Goal: Information Seeking & Learning: Learn about a topic

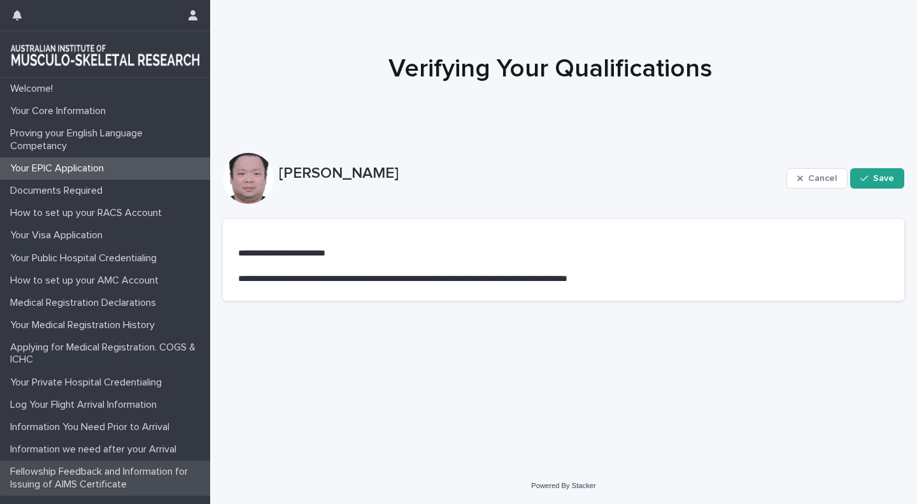
click at [147, 464] on div "Fellowship Feedback and Information for Issuing of AIMS Certificate" at bounding box center [105, 478] width 210 height 34
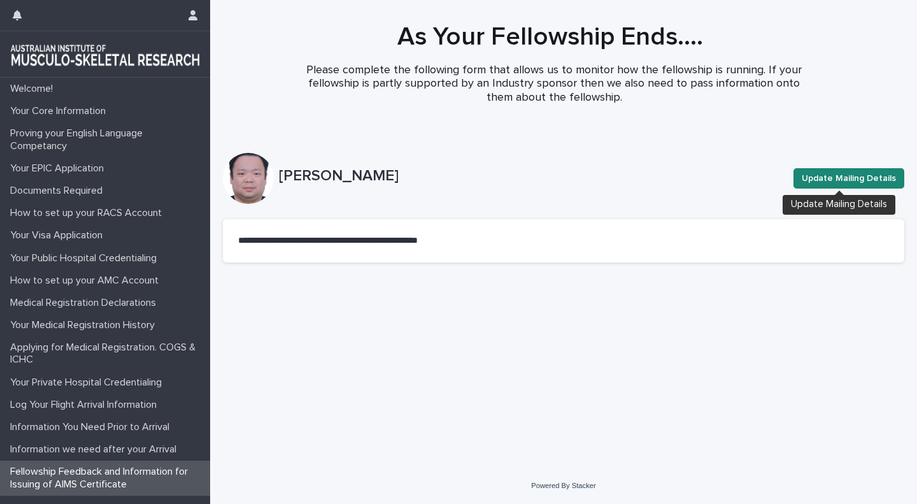
click at [852, 169] on button "Update Mailing Details" at bounding box center [849, 178] width 111 height 20
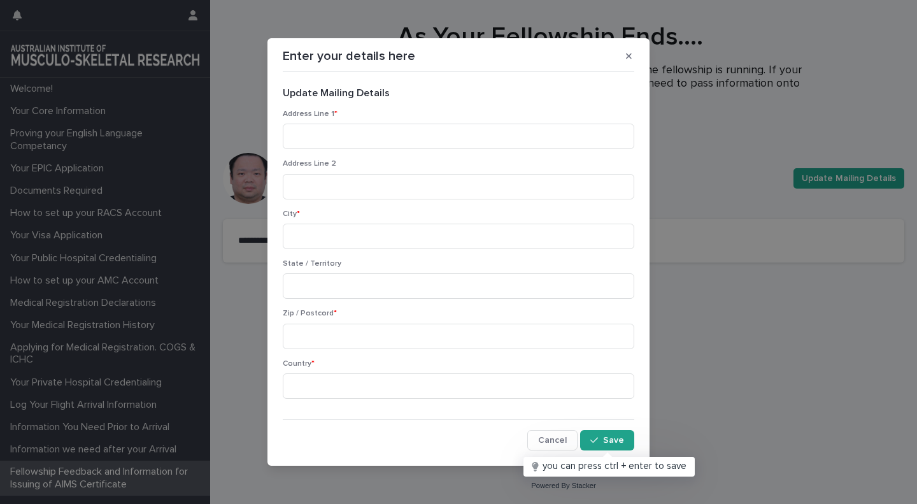
click at [634, 55] on button "button" at bounding box center [629, 56] width 21 height 20
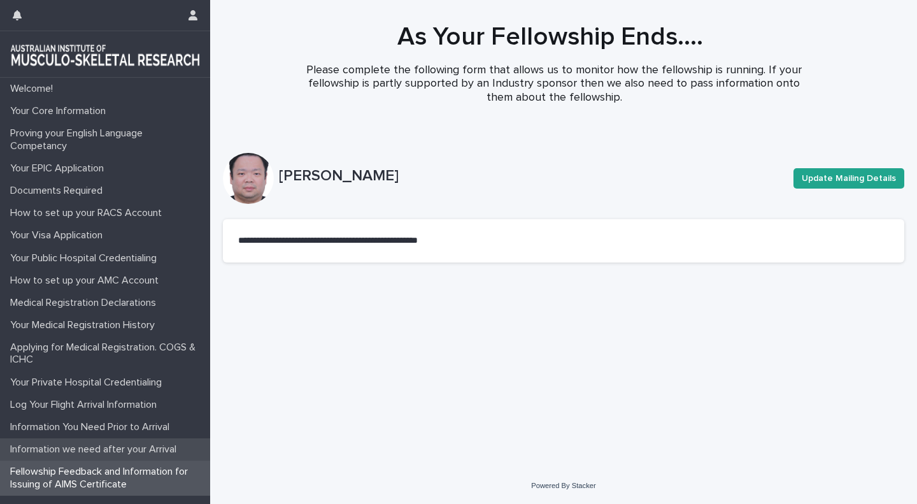
click at [107, 442] on div "Information we need after your Arrival" at bounding box center [105, 449] width 210 height 22
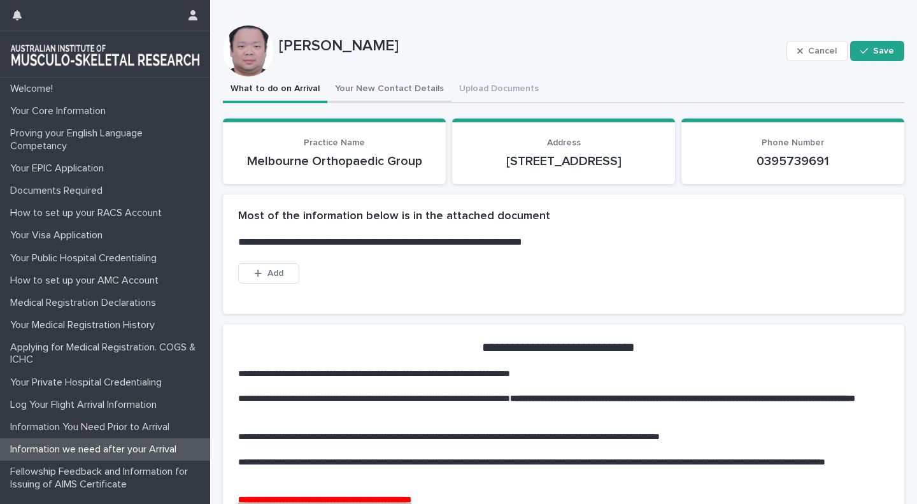
click at [359, 95] on button "Your New Contact Details" at bounding box center [389, 89] width 124 height 27
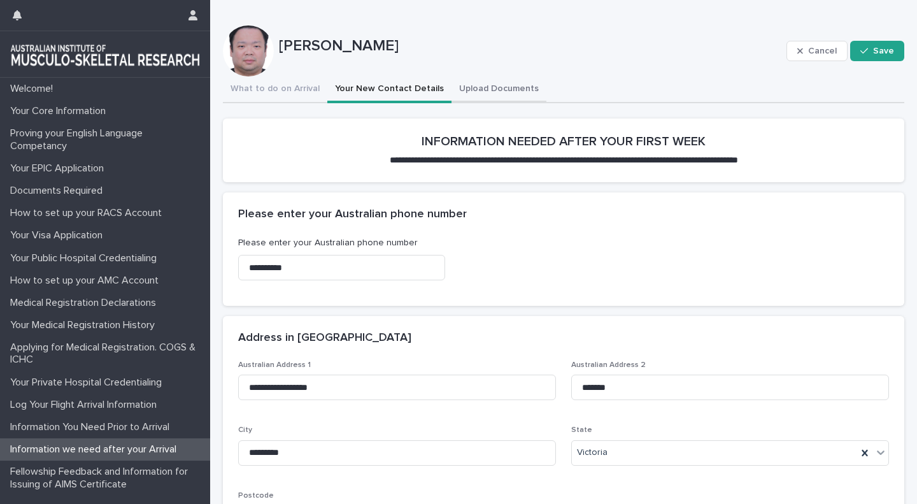
click at [485, 89] on button "Upload Documents" at bounding box center [499, 89] width 95 height 27
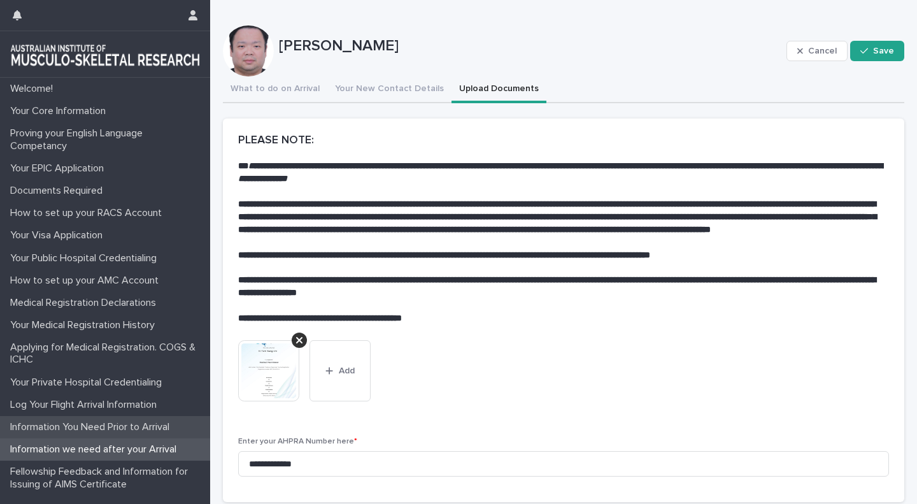
click at [169, 425] on p "Information You Need Prior to Arrival" at bounding box center [92, 427] width 175 height 12
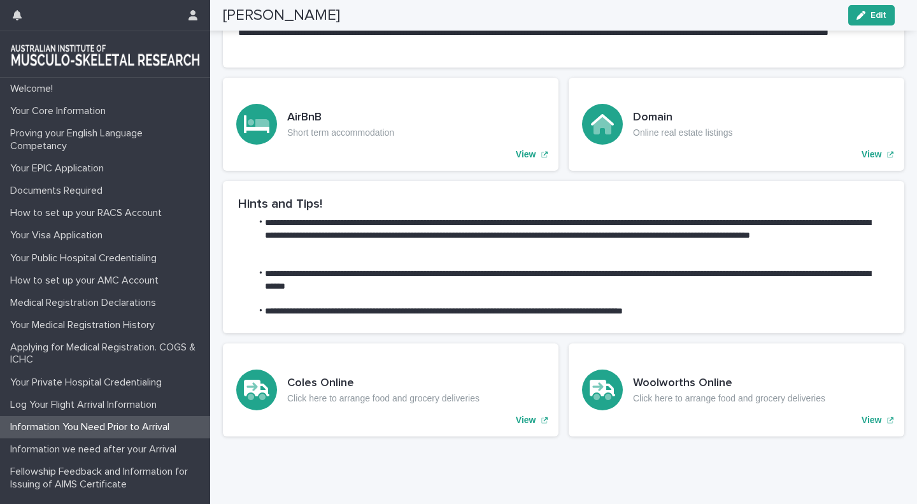
scroll to position [579, 0]
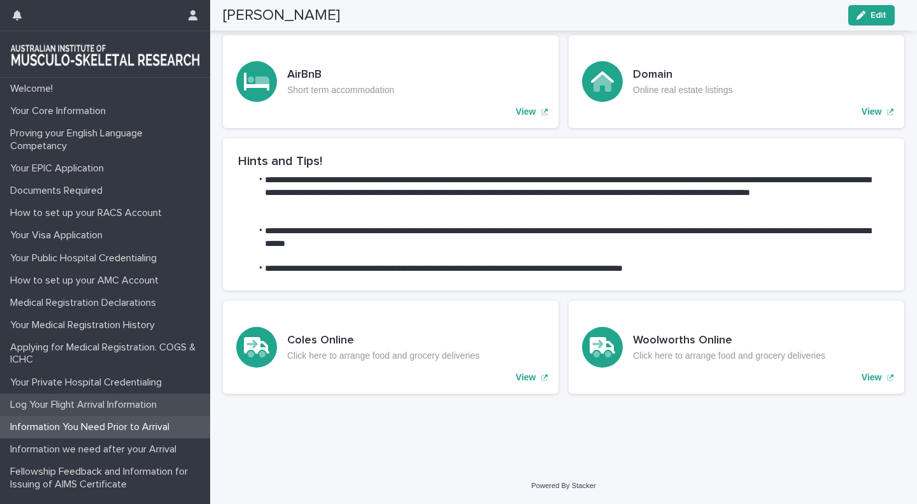
click at [118, 403] on p "Log Your Flight Arrival Information" at bounding box center [86, 405] width 162 height 12
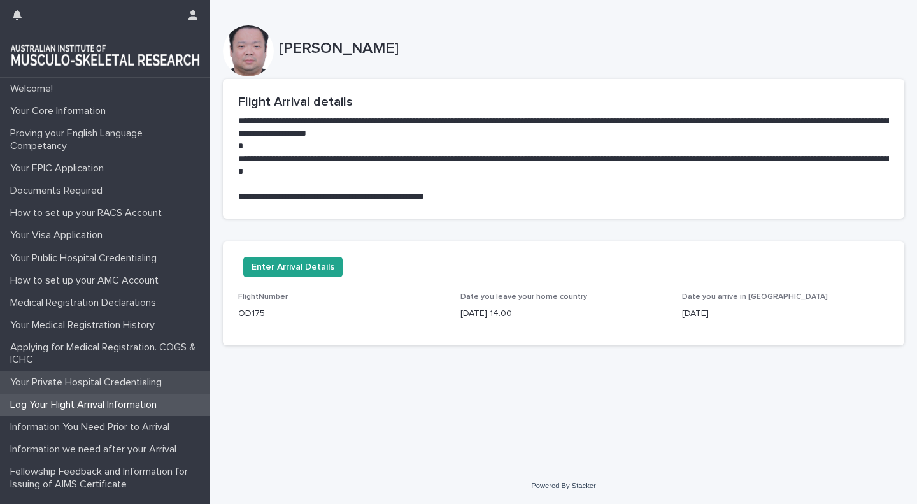
click at [115, 380] on p "Your Private Hospital Credentialing" at bounding box center [88, 383] width 167 height 12
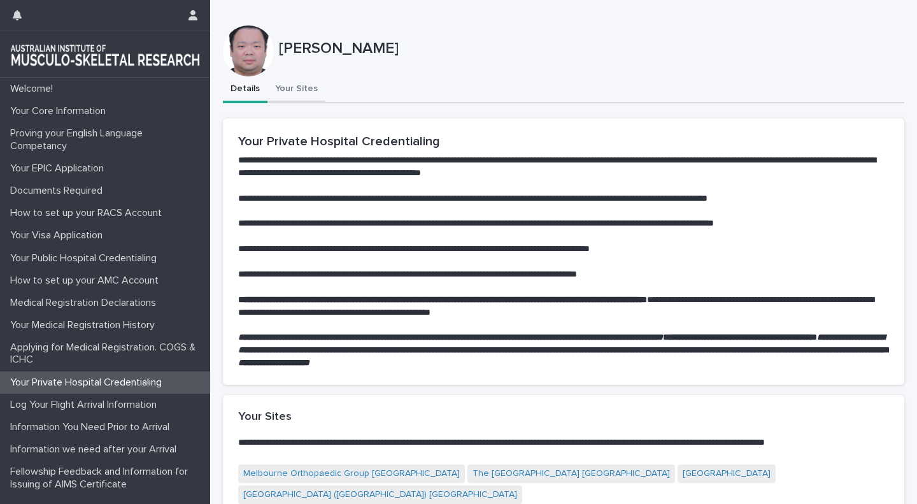
click at [284, 86] on button "Your Sites" at bounding box center [297, 89] width 58 height 27
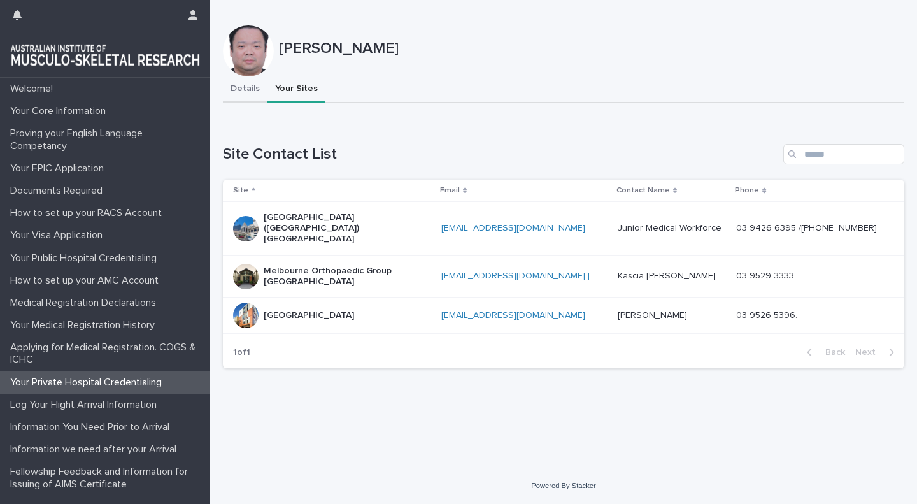
click at [254, 96] on button "Details" at bounding box center [245, 89] width 45 height 27
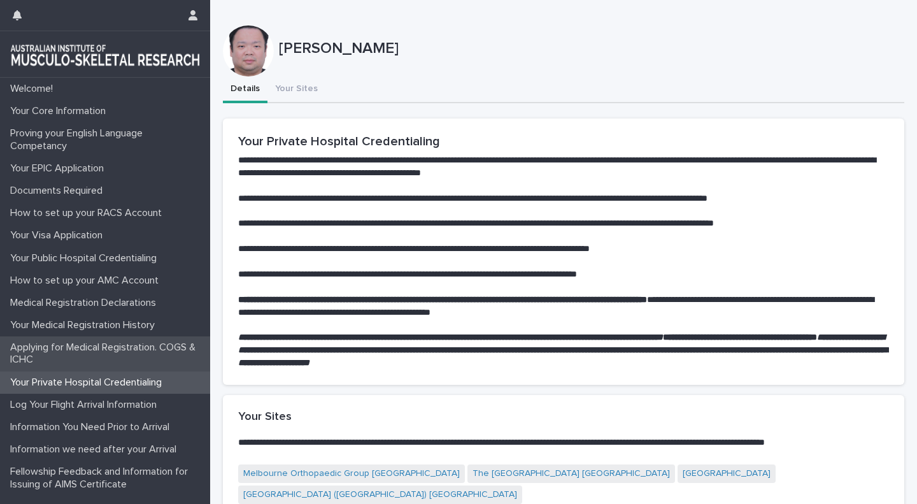
click at [97, 350] on p "Applying for Medical Registration. COGS & ICHC" at bounding box center [107, 354] width 205 height 24
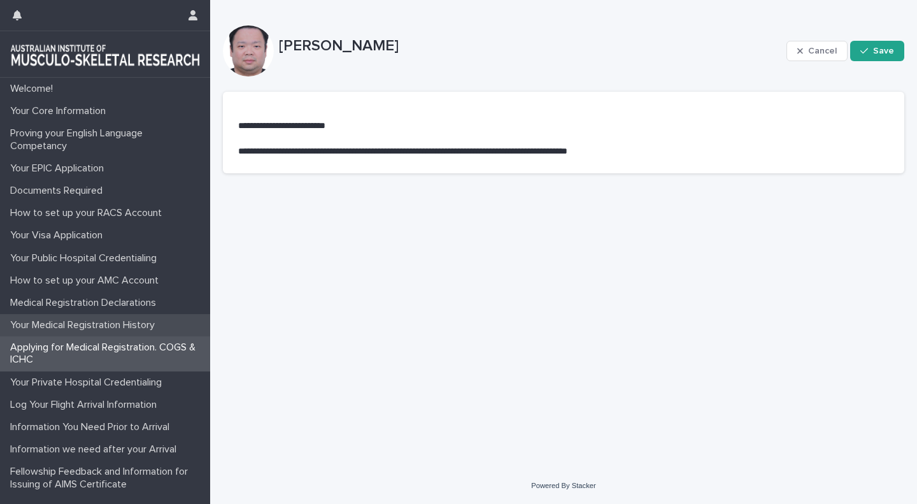
click at [147, 320] on p "Your Medical Registration History" at bounding box center [85, 325] width 160 height 12
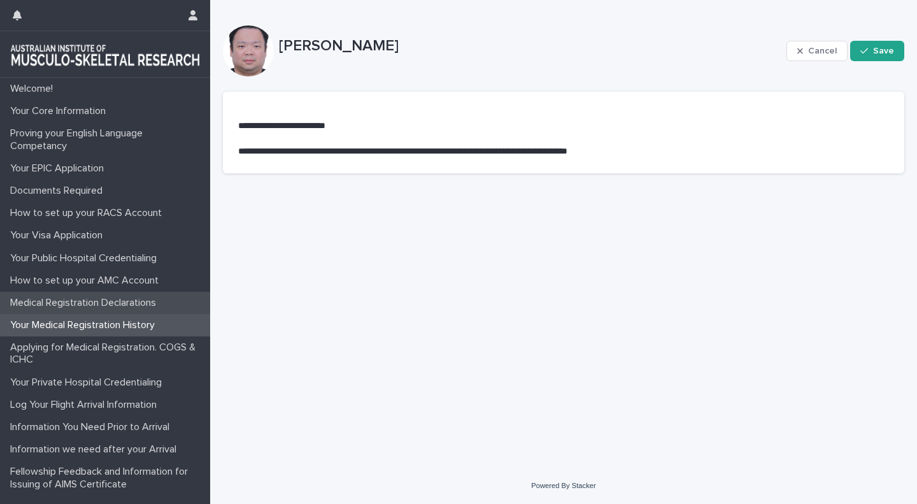
click at [159, 298] on p "Medical Registration Declarations" at bounding box center [85, 303] width 161 height 12
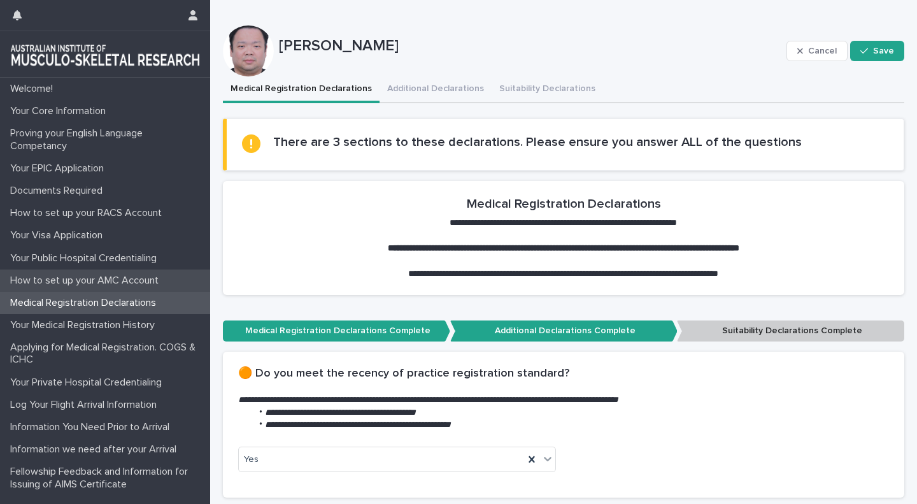
click at [169, 278] on div "How to set up your AMC Account" at bounding box center [105, 281] width 210 height 22
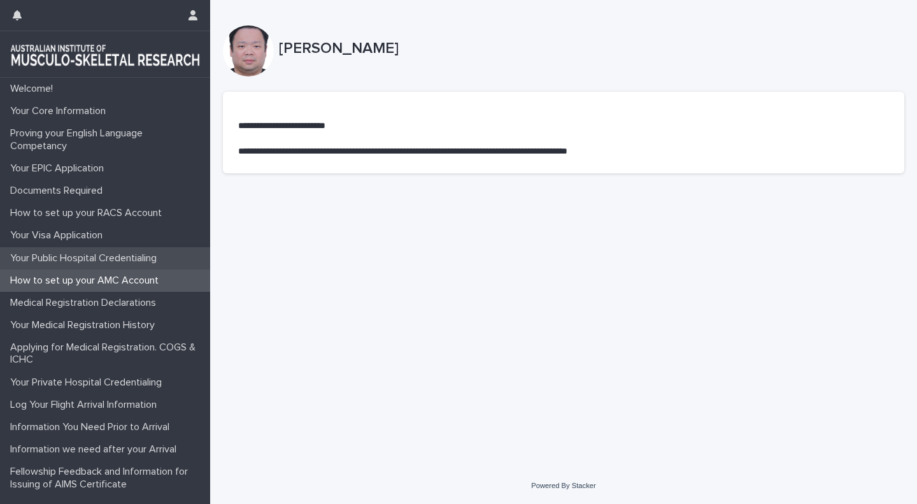
click at [179, 257] on div "Your Public Hospital Credentialing" at bounding box center [105, 258] width 210 height 22
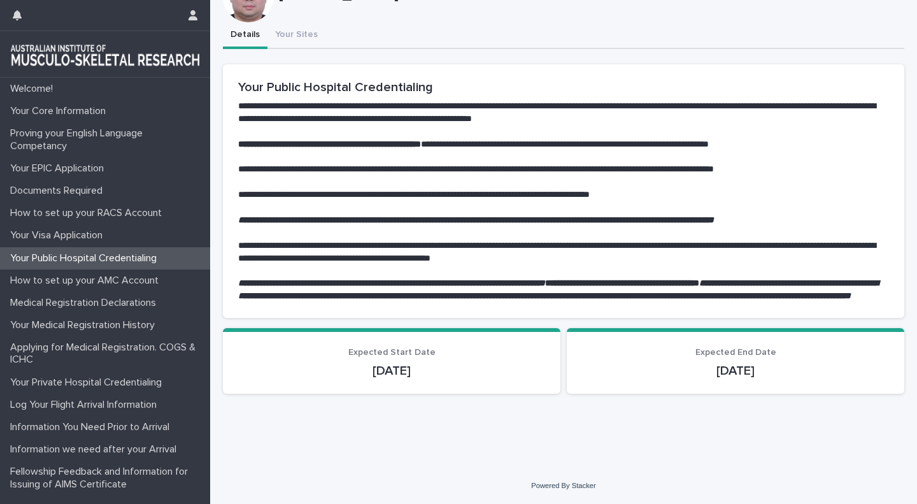
scroll to position [66, 0]
click at [296, 22] on div "**********" at bounding box center [564, 175] width 682 height 458
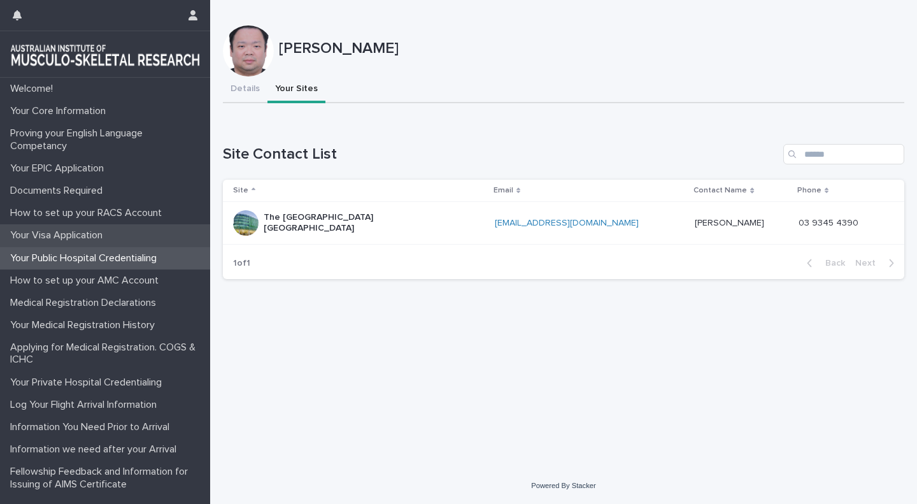
click at [92, 236] on p "Your Visa Application" at bounding box center [59, 235] width 108 height 12
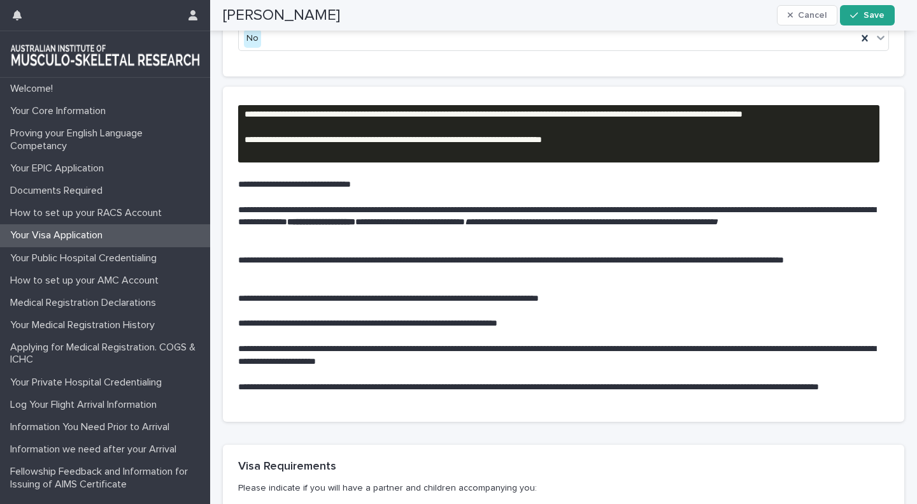
scroll to position [13, 0]
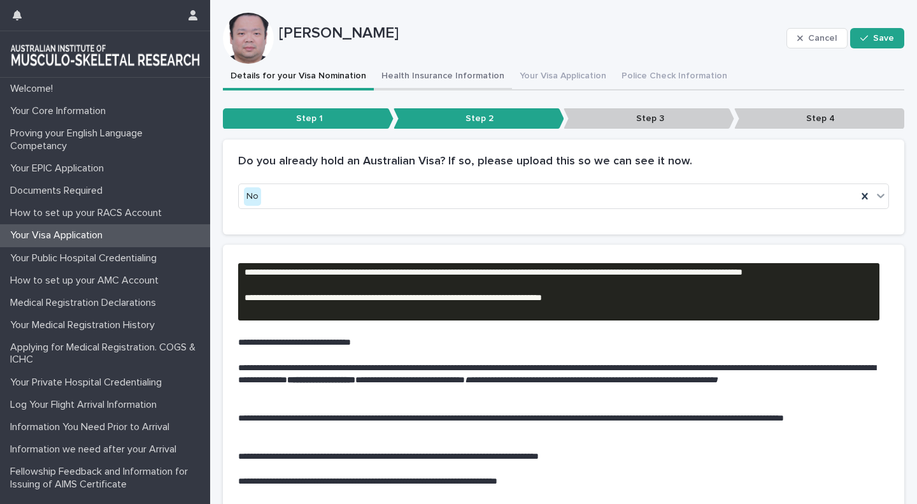
click at [419, 73] on button "Health Insurance Information" at bounding box center [443, 77] width 138 height 27
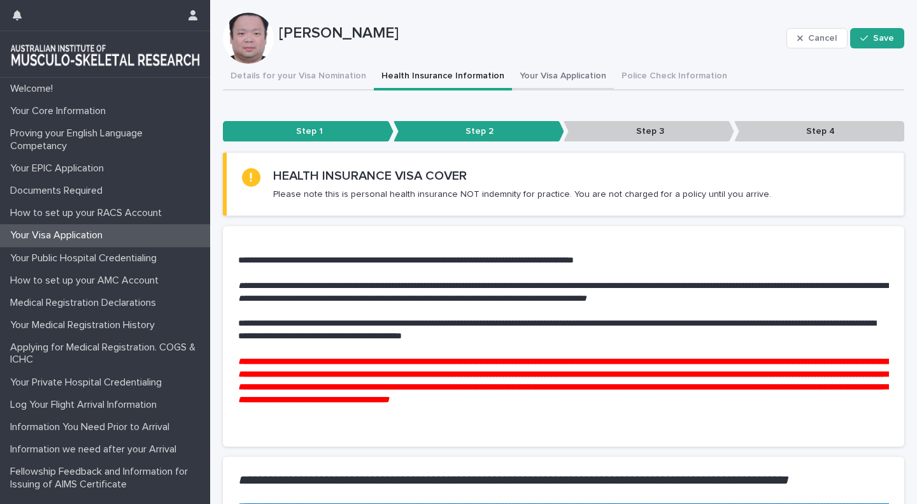
click at [534, 78] on button "Your Visa Application" at bounding box center [563, 77] width 102 height 27
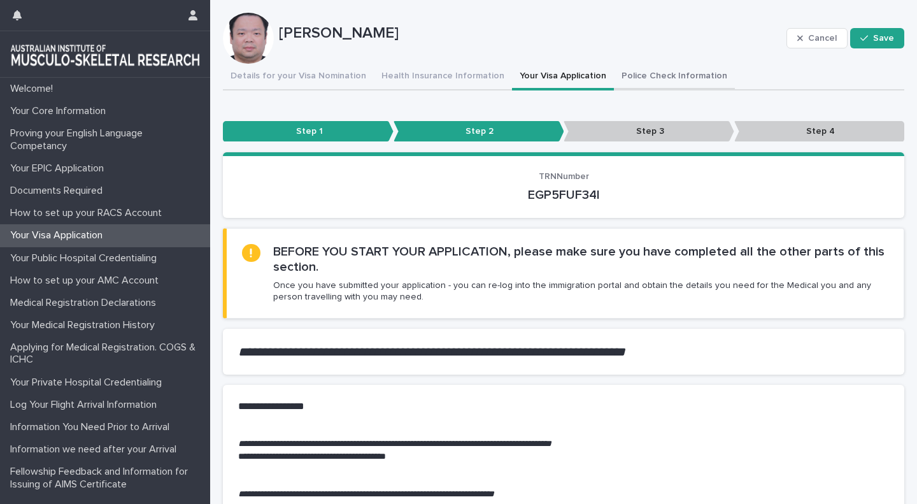
drag, startPoint x: 680, startPoint y: 75, endPoint x: 668, endPoint y: 75, distance: 12.7
click at [680, 75] on button "Police Check Information" at bounding box center [674, 77] width 121 height 27
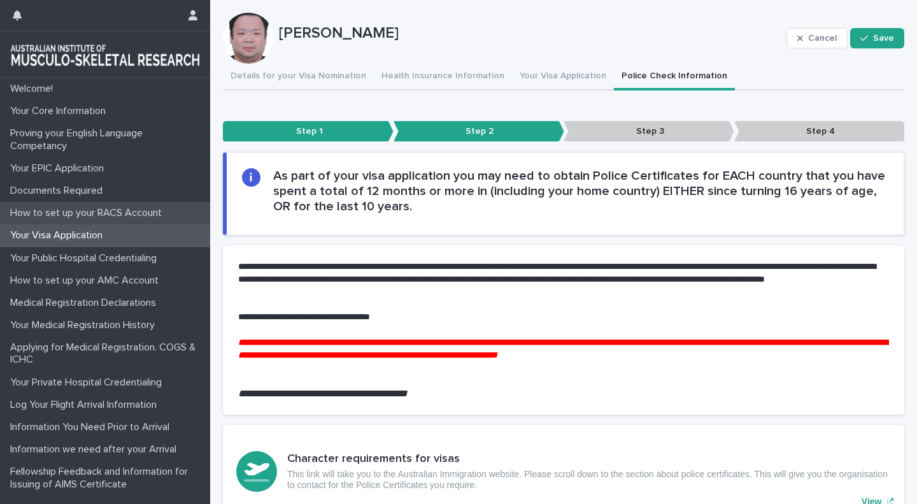
click at [155, 207] on p "How to set up your RACS Account" at bounding box center [88, 213] width 167 height 12
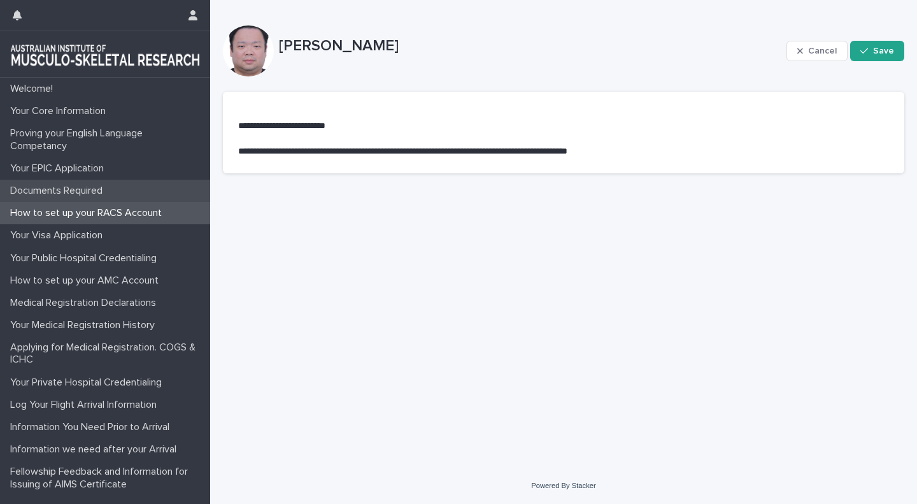
click at [89, 191] on p "Documents Required" at bounding box center [59, 191] width 108 height 12
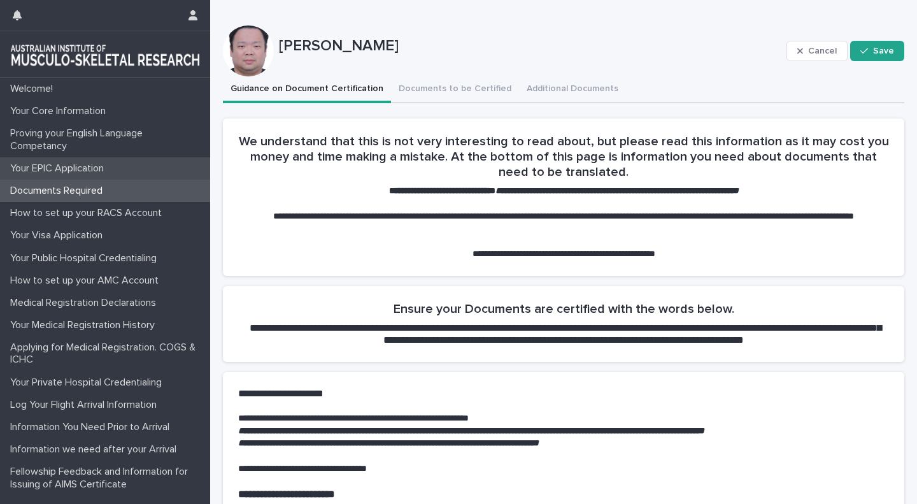
click at [104, 168] on p "Your EPIC Application" at bounding box center [59, 168] width 109 height 12
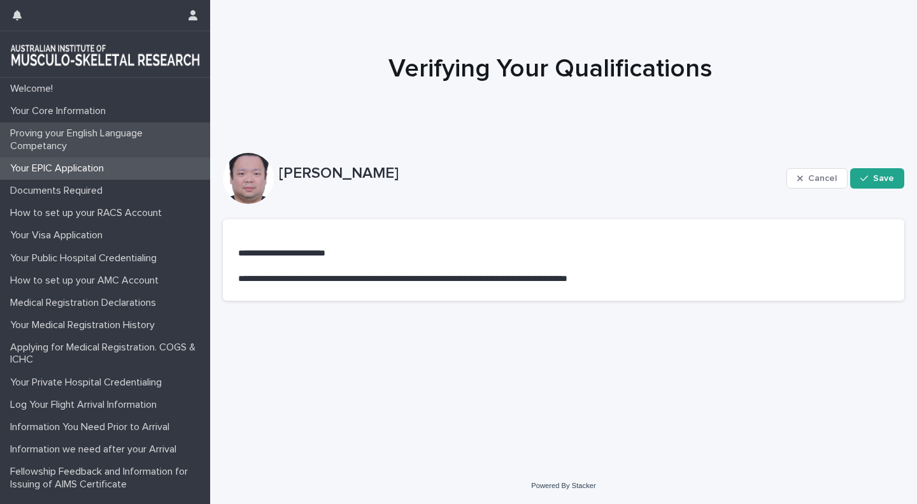
click at [107, 141] on p "Proving your English Language Competancy" at bounding box center [107, 139] width 205 height 24
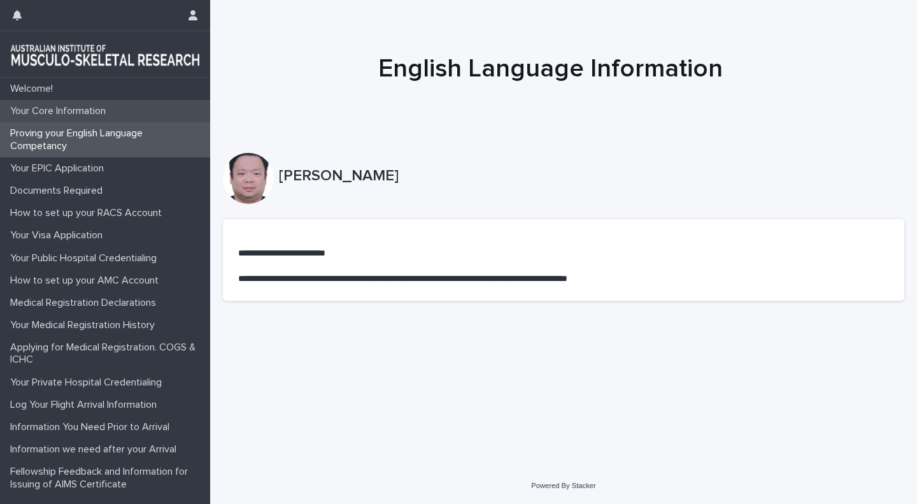
click at [111, 113] on p "Your Core Information" at bounding box center [60, 111] width 111 height 12
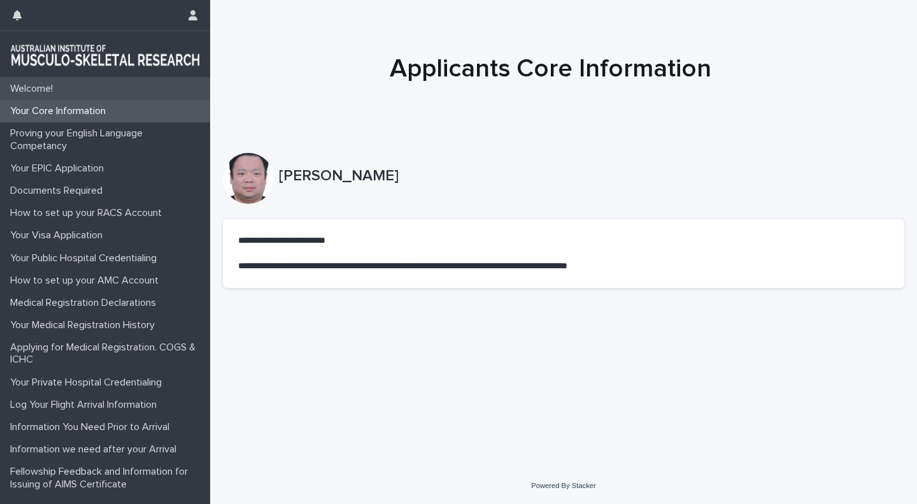
click at [69, 93] on div "Welcome!" at bounding box center [105, 89] width 210 height 22
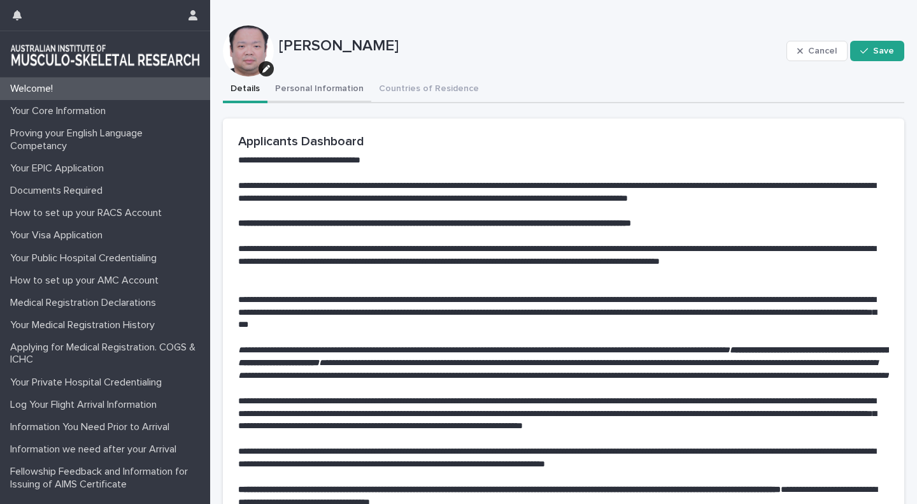
click at [337, 97] on button "Personal Information" at bounding box center [320, 89] width 104 height 27
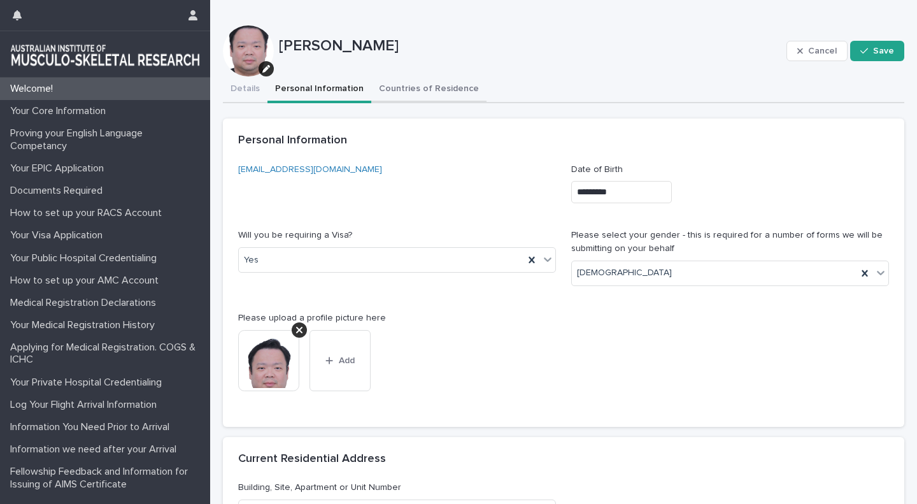
click at [410, 92] on button "Countries of Residence" at bounding box center [428, 89] width 115 height 27
